Goal: Check status: Check status

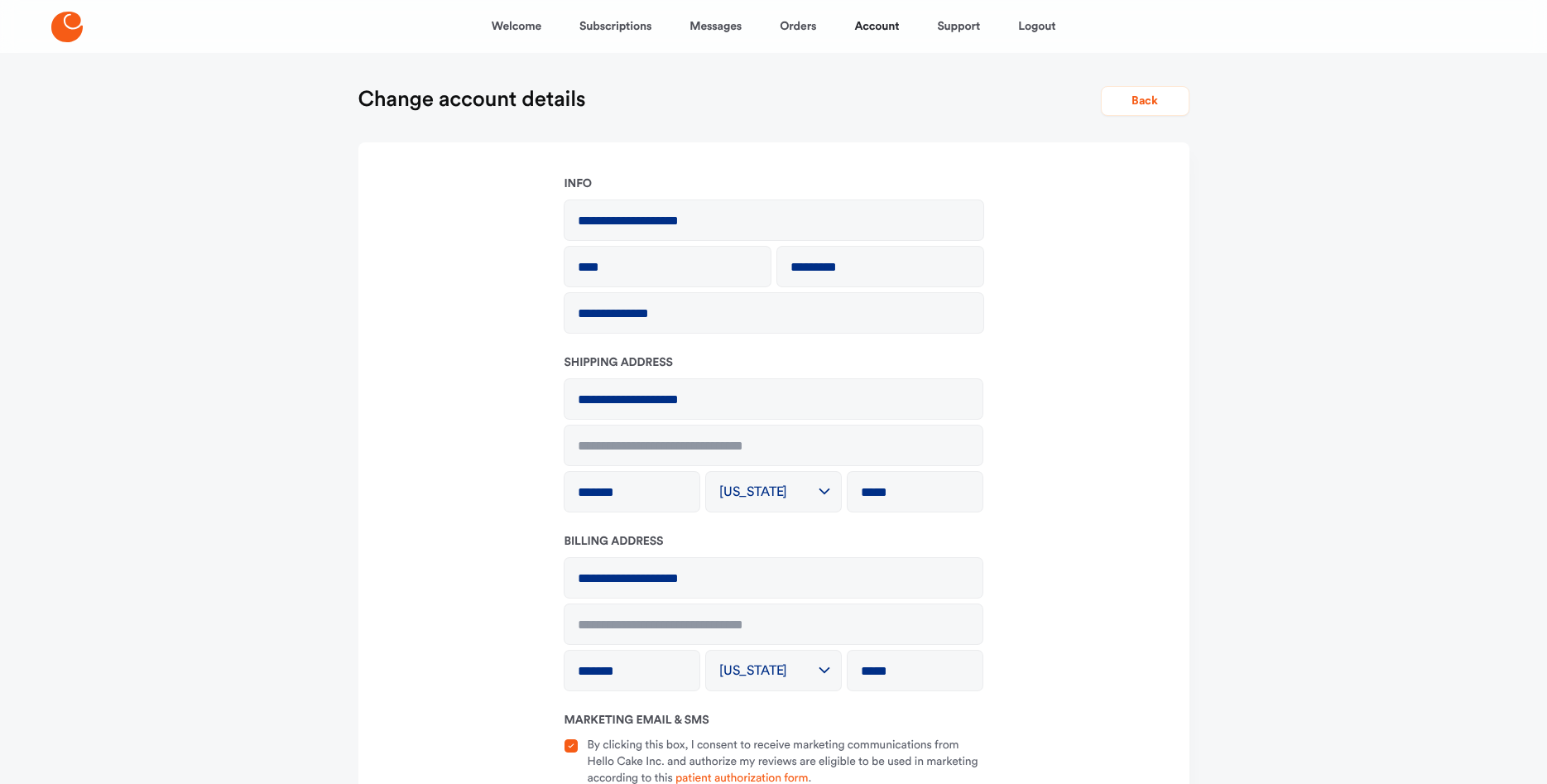
select select "**"
click at [798, 27] on link "Orders" at bounding box center [798, 26] width 36 height 40
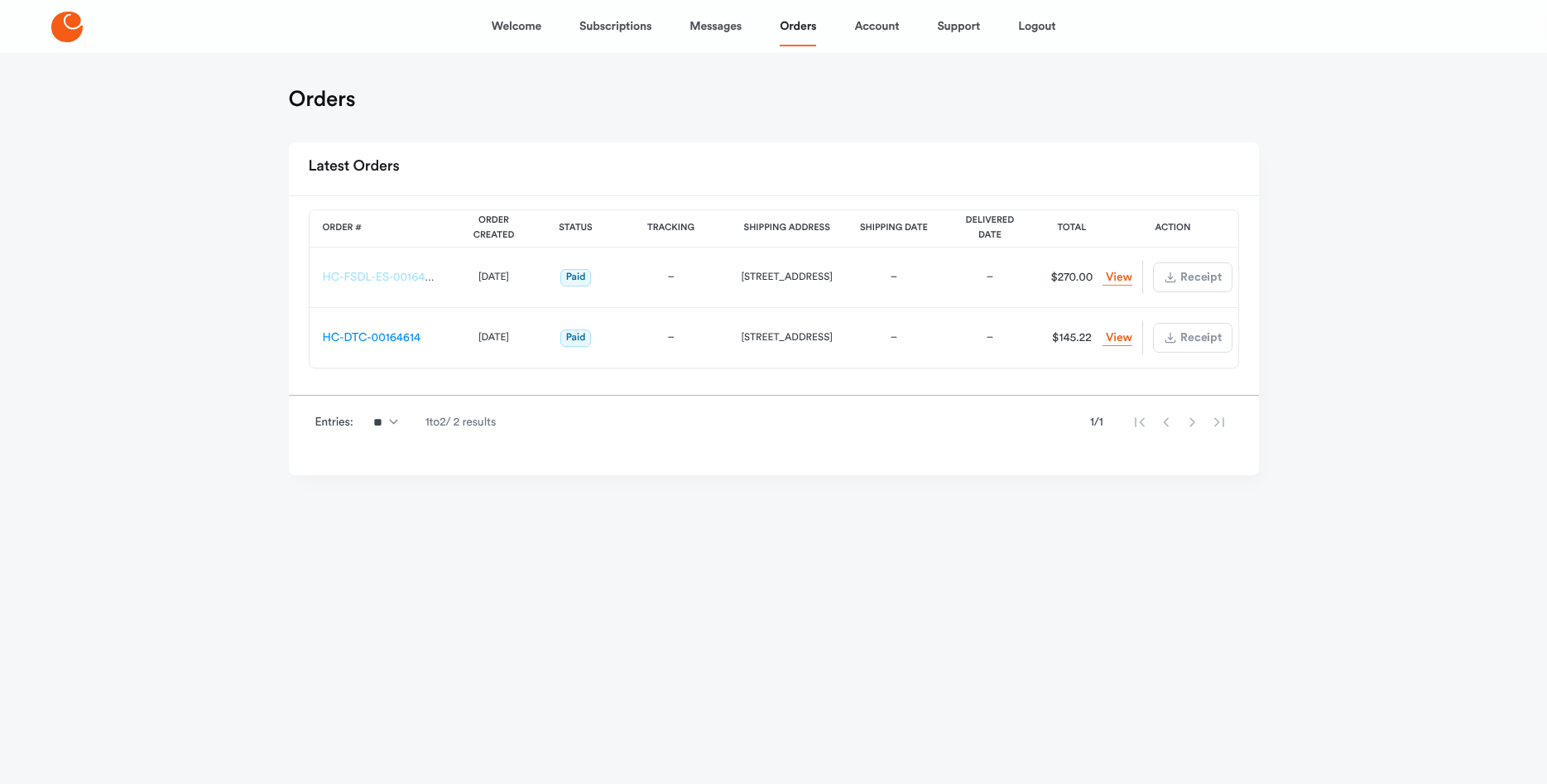
click at [376, 277] on link "HC-FSDL-ES-00164617" at bounding box center [382, 277] width 120 height 12
click at [401, 337] on link "HC-DTC-00164614" at bounding box center [371, 338] width 97 height 12
